Goal: Find contact information: Find contact information

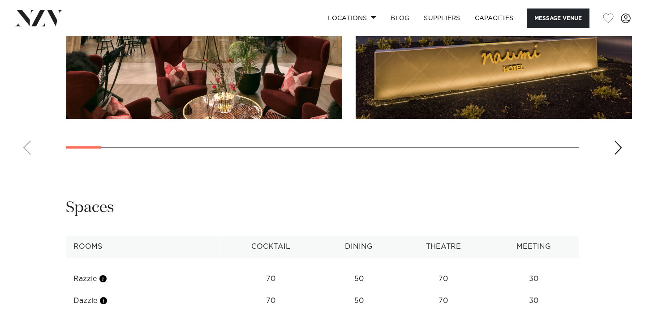
scroll to position [1074, 0]
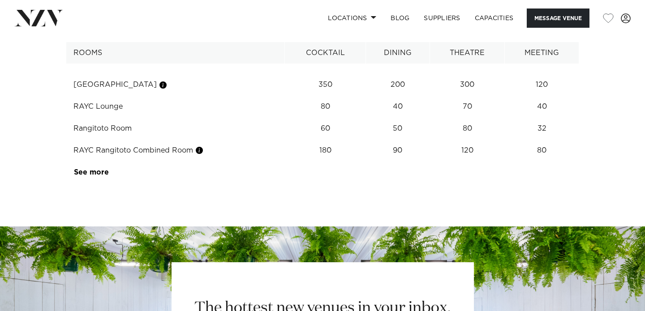
scroll to position [1036, 0]
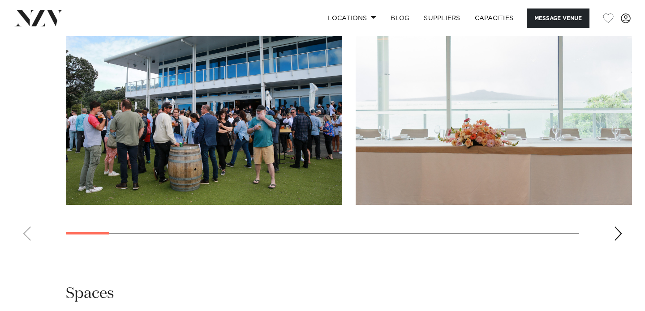
click at [619, 241] on div "Next slide" at bounding box center [617, 234] width 9 height 14
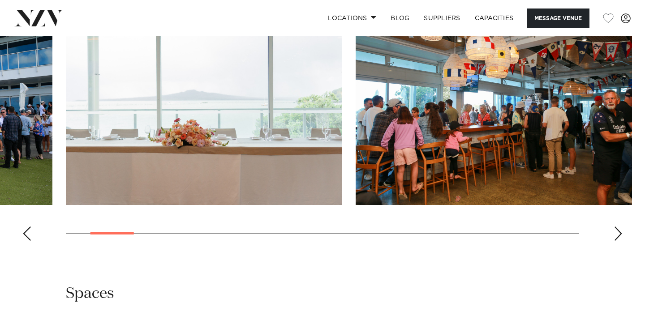
click at [619, 241] on div "Next slide" at bounding box center [617, 234] width 9 height 14
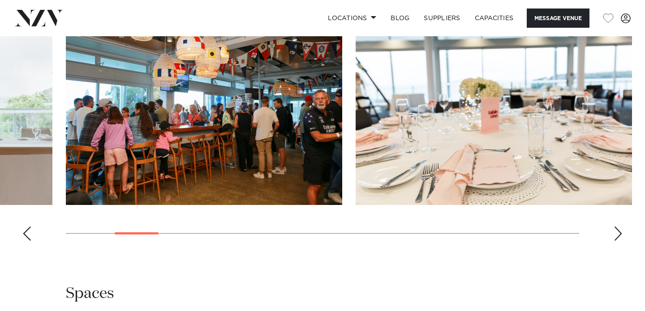
click at [619, 241] on div "Next slide" at bounding box center [617, 234] width 9 height 14
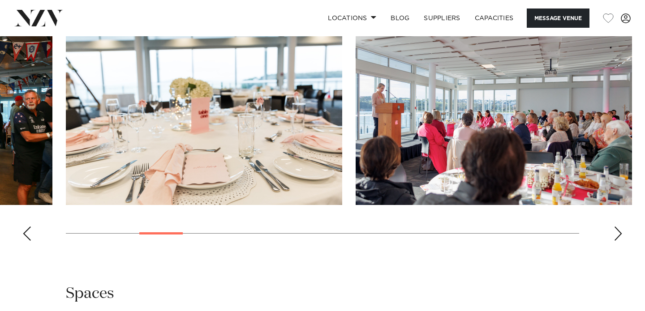
click at [619, 241] on div "Next slide" at bounding box center [617, 234] width 9 height 14
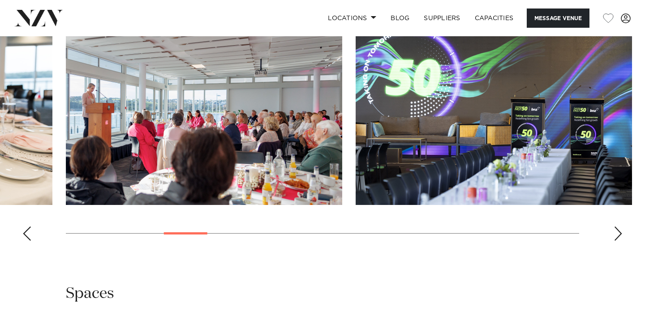
click at [619, 241] on div "Next slide" at bounding box center [617, 234] width 9 height 14
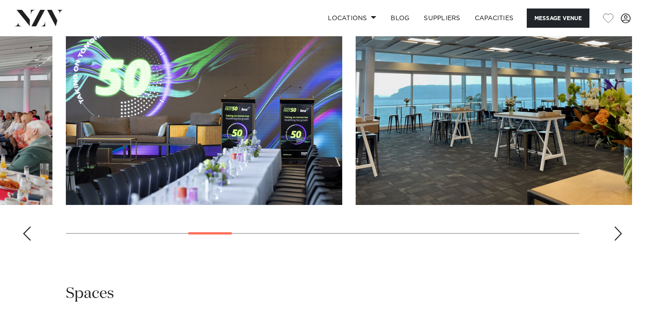
click at [619, 241] on div "Next slide" at bounding box center [617, 234] width 9 height 14
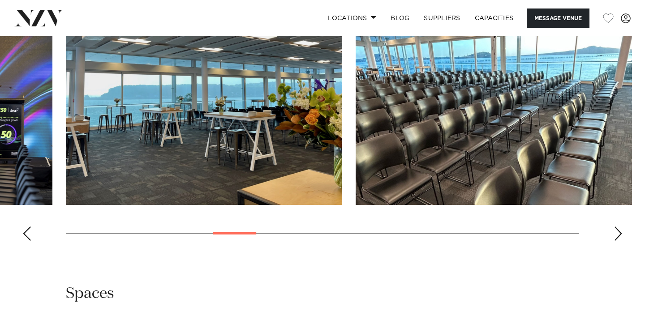
click at [619, 241] on div "Next slide" at bounding box center [617, 234] width 9 height 14
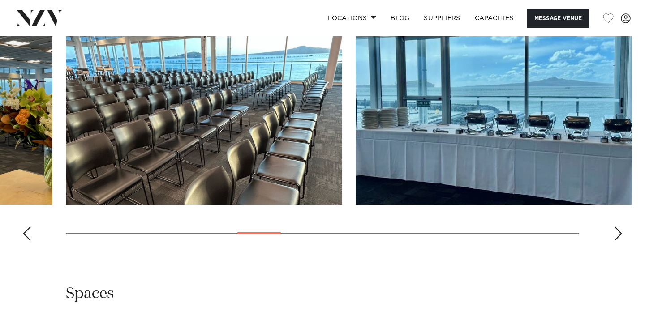
click at [619, 241] on div "Next slide" at bounding box center [617, 234] width 9 height 14
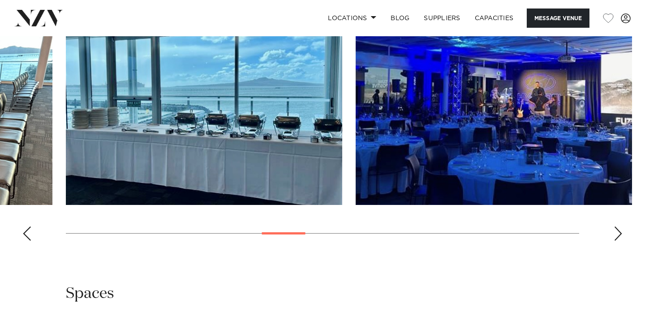
click at [619, 241] on div "Next slide" at bounding box center [617, 234] width 9 height 14
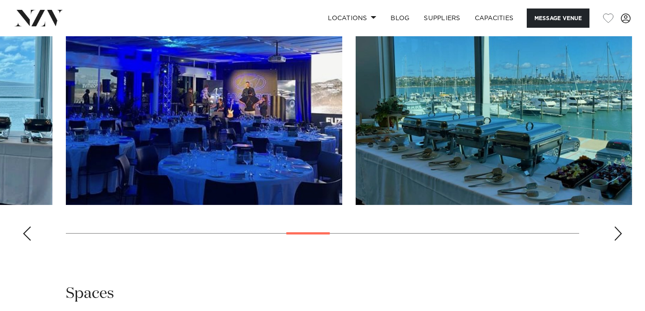
click at [619, 241] on div "Next slide" at bounding box center [617, 234] width 9 height 14
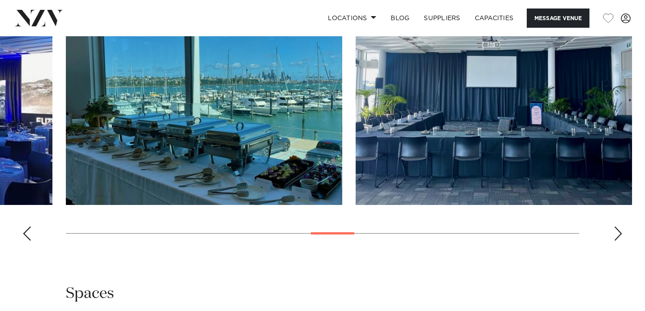
click at [619, 241] on div "Next slide" at bounding box center [617, 234] width 9 height 14
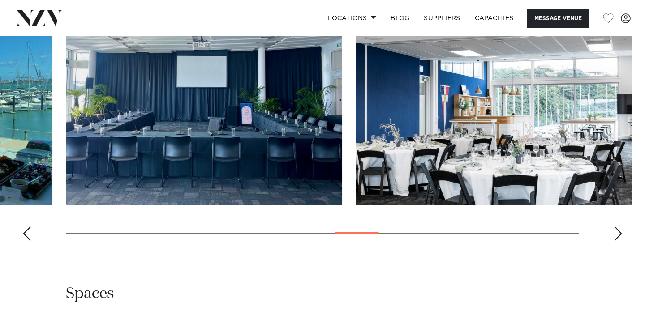
click at [619, 241] on div "Next slide" at bounding box center [617, 234] width 9 height 14
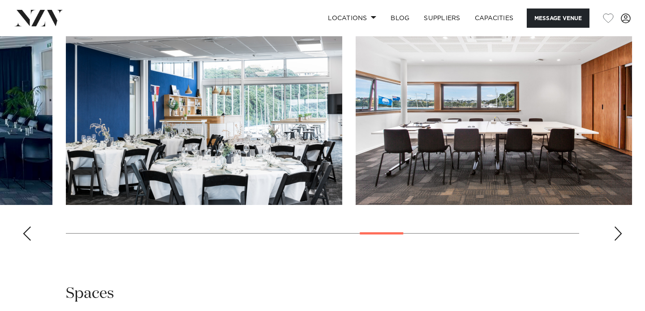
click at [619, 241] on div "Next slide" at bounding box center [617, 234] width 9 height 14
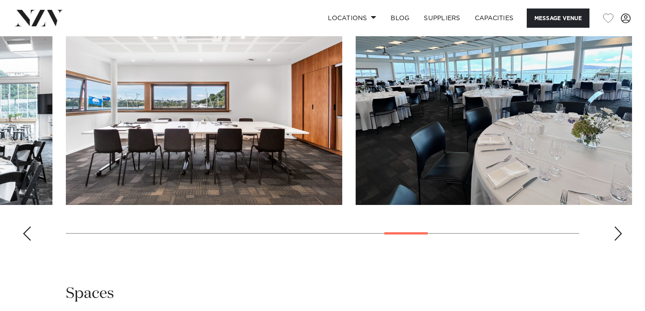
click at [619, 241] on div "Next slide" at bounding box center [617, 234] width 9 height 14
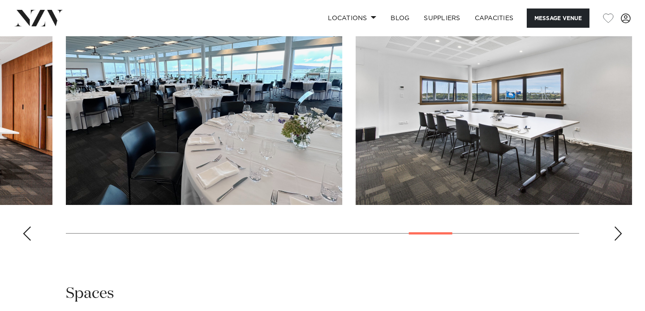
click at [619, 241] on div "Next slide" at bounding box center [617, 234] width 9 height 14
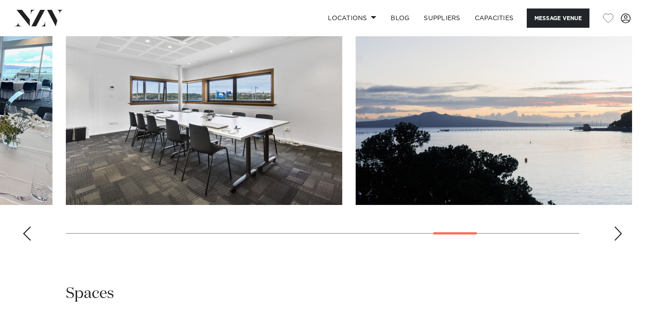
click at [618, 241] on div "Next slide" at bounding box center [617, 234] width 9 height 14
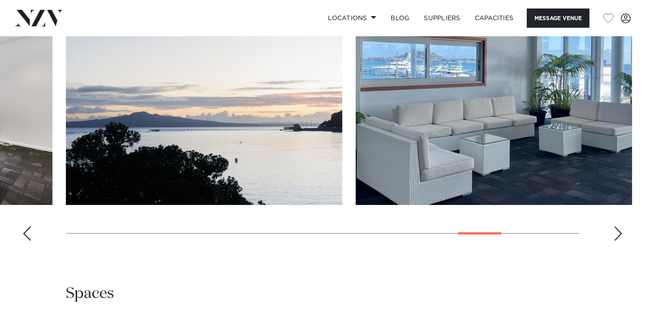
click at [618, 241] on div "Next slide" at bounding box center [617, 234] width 9 height 14
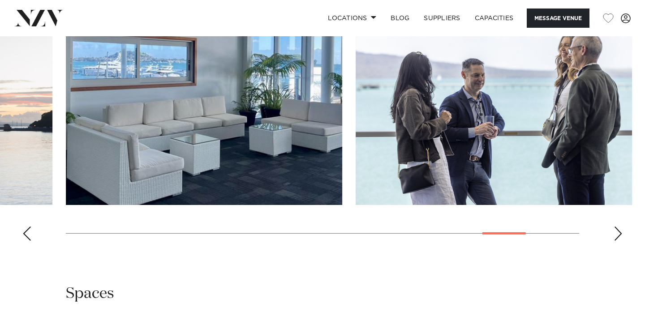
click at [618, 241] on div "Next slide" at bounding box center [617, 234] width 9 height 14
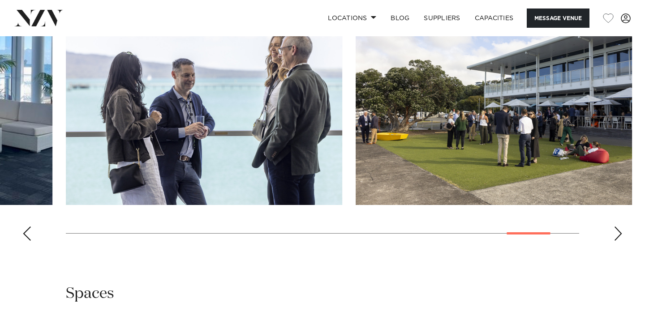
click at [618, 241] on div "Next slide" at bounding box center [617, 234] width 9 height 14
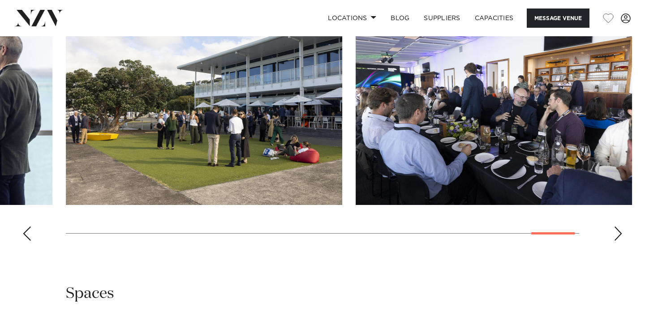
click at [618, 241] on div "Next slide" at bounding box center [617, 234] width 9 height 14
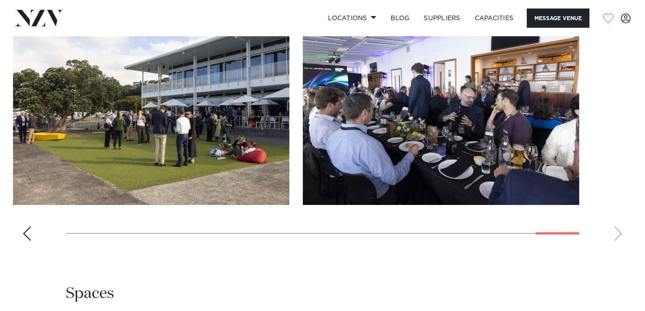
click at [618, 248] on swiper-container at bounding box center [322, 125] width 645 height 246
click at [24, 241] on div "Previous slide" at bounding box center [26, 234] width 9 height 14
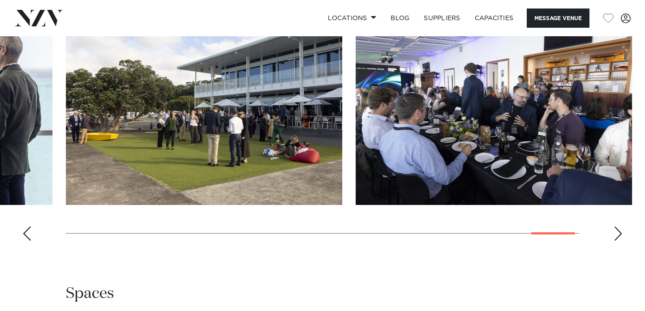
click at [24, 241] on div "Previous slide" at bounding box center [26, 234] width 9 height 14
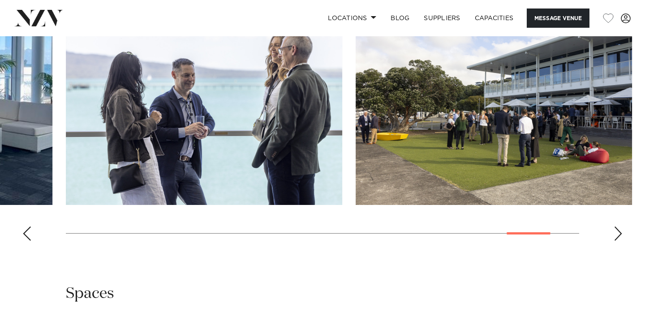
click at [24, 241] on div "Previous slide" at bounding box center [26, 234] width 9 height 14
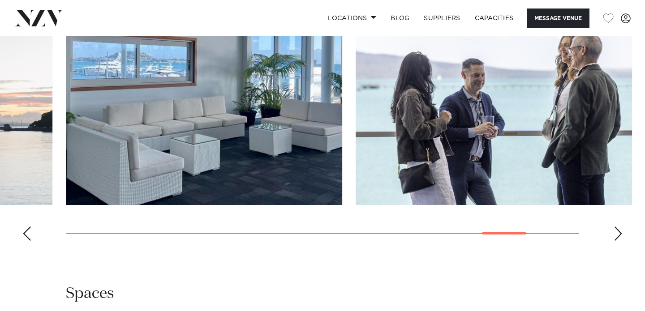
click at [24, 241] on div "Previous slide" at bounding box center [26, 234] width 9 height 14
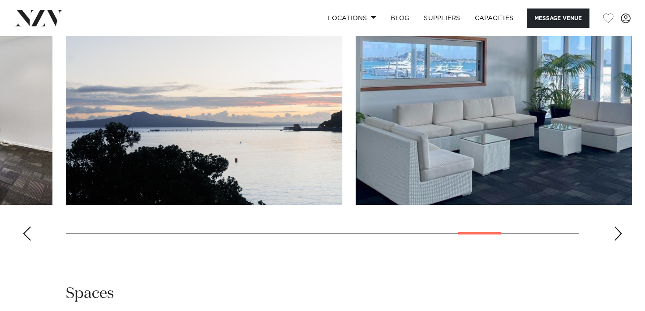
click at [24, 241] on div "Previous slide" at bounding box center [26, 234] width 9 height 14
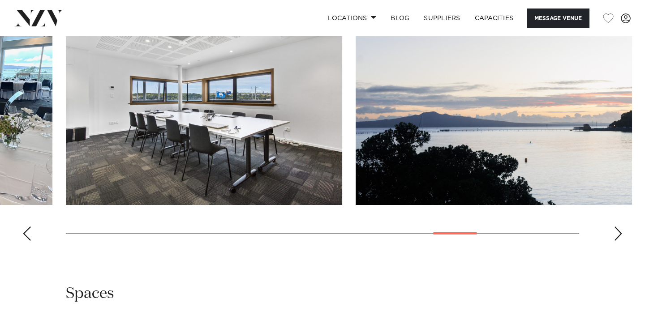
click at [24, 241] on div "Previous slide" at bounding box center [26, 234] width 9 height 14
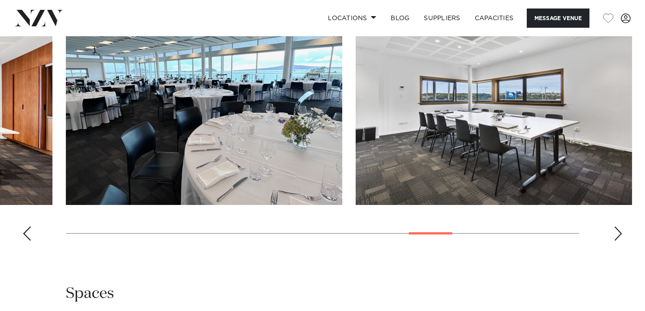
click at [24, 241] on div "Previous slide" at bounding box center [26, 234] width 9 height 14
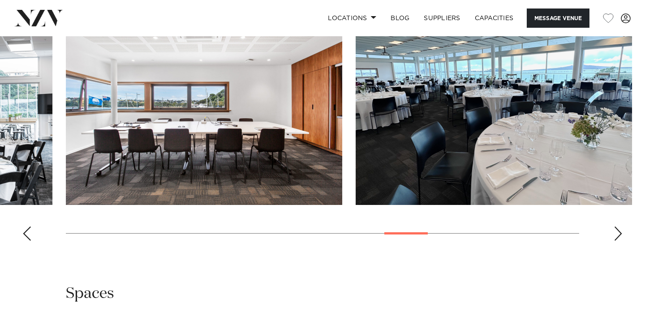
click at [24, 241] on div "Previous slide" at bounding box center [26, 234] width 9 height 14
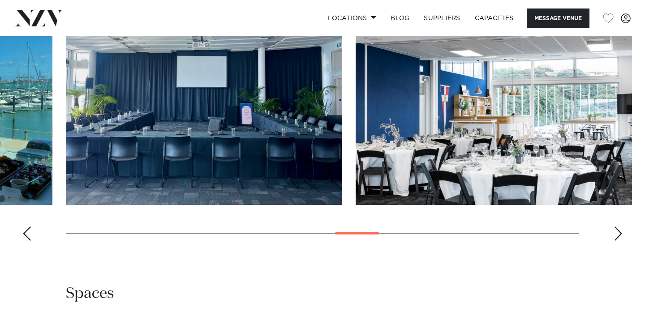
click at [24, 241] on div "Previous slide" at bounding box center [26, 234] width 9 height 14
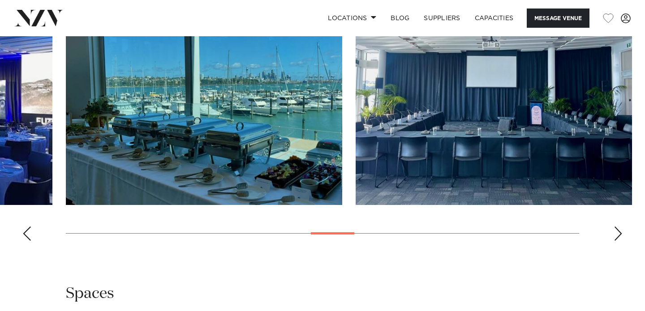
click at [24, 241] on div "Previous slide" at bounding box center [26, 234] width 9 height 14
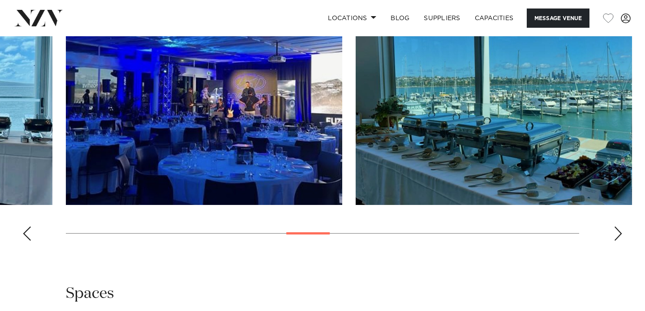
click at [24, 241] on div "Previous slide" at bounding box center [26, 234] width 9 height 14
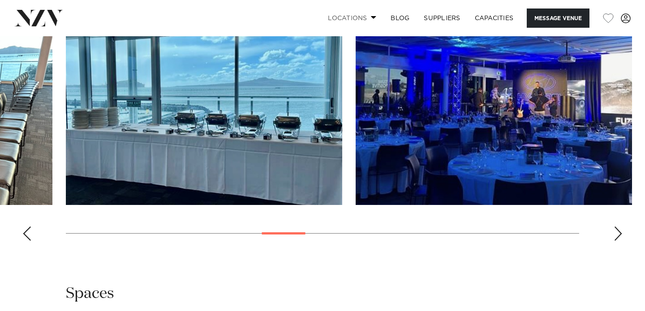
click at [371, 17] on span at bounding box center [374, 17] width 6 height 3
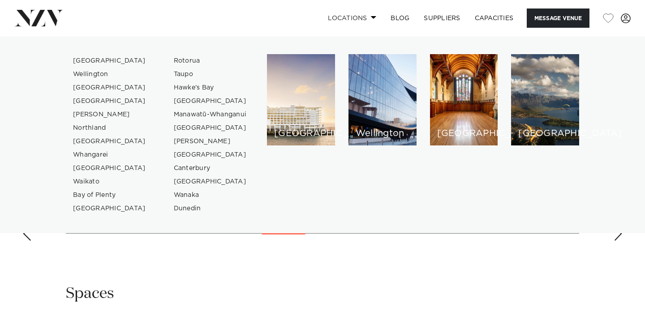
click at [371, 17] on span at bounding box center [374, 17] width 6 height 3
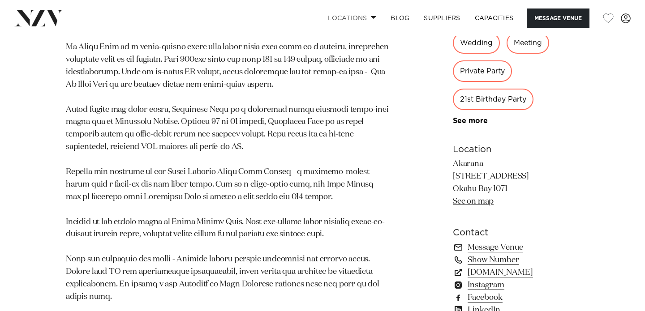
scroll to position [650, 0]
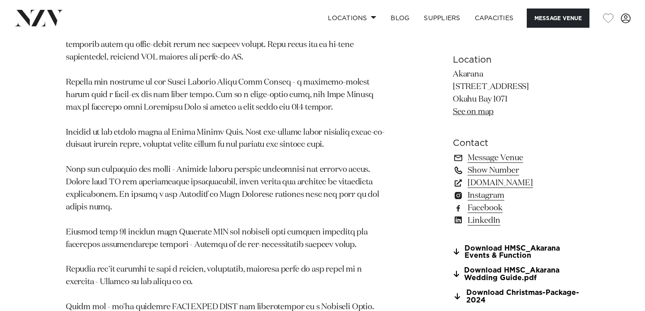
click at [468, 176] on link "Show Number" at bounding box center [516, 170] width 126 height 13
click at [474, 189] on link "[DOMAIN_NAME]" at bounding box center [516, 182] width 126 height 13
